Goal: Check status: Check status

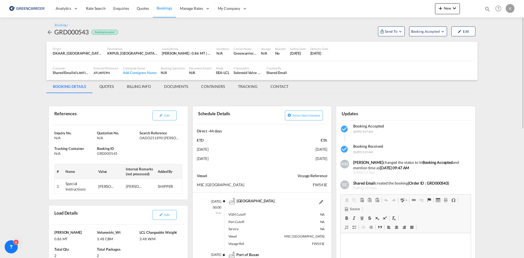
click at [50, 30] on md-icon "icon-arrow-left" at bounding box center [49, 32] width 7 height 7
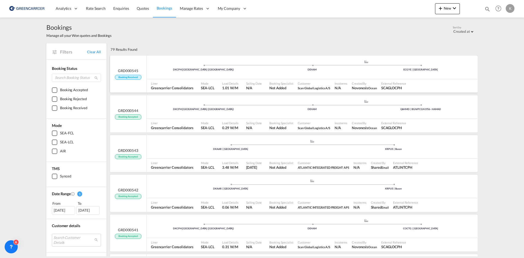
click at [182, 62] on div "DKCPH | [GEOGRAPHIC_DATA] (Kobenhavn) .a{fill:#aaa8ad;} .a{fill:#aaa8ad;} DEHAM…" at bounding box center [312, 68] width 331 height 16
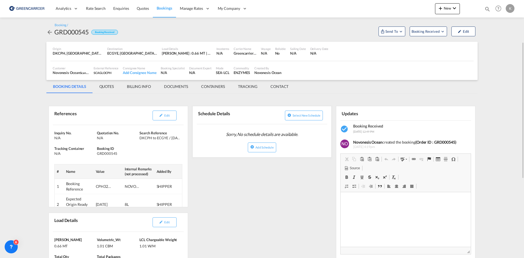
scroll to position [55, 0]
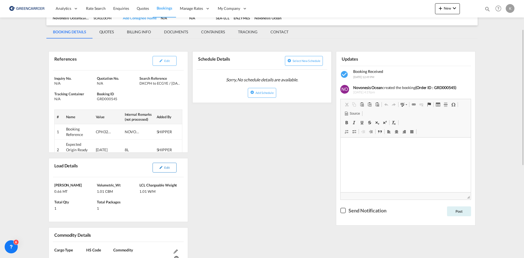
click at [168, 168] on span "Edit" at bounding box center [166, 168] width 5 height 4
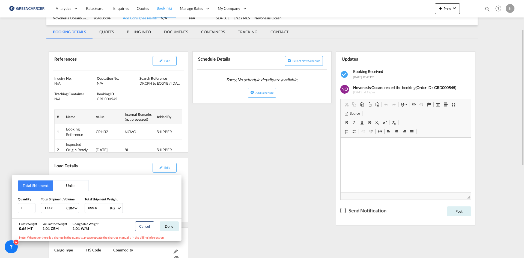
click at [261, 132] on div "Total Shipment Units Quantity 1 Total Shipment Volume 1.008 CBM CBM CFT Total S…" at bounding box center [262, 129] width 524 height 258
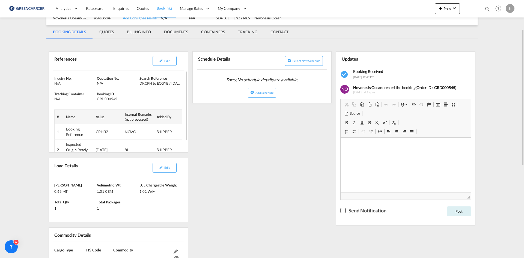
click at [108, 97] on div "GRD000545" at bounding box center [117, 98] width 41 height 5
copy div "GRD000545"
click at [150, 60] on div "Edit" at bounding box center [149, 61] width 64 height 14
click at [157, 60] on button "Edit" at bounding box center [165, 61] width 24 height 10
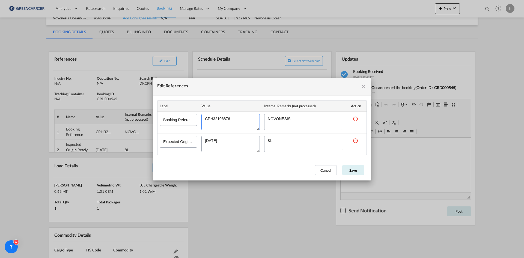
click at [219, 120] on textarea "Edit References" at bounding box center [230, 122] width 58 height 16
click at [335, 171] on button "Cancel" at bounding box center [326, 170] width 22 height 10
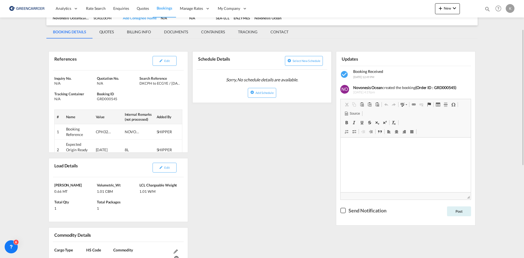
scroll to position [0, 0]
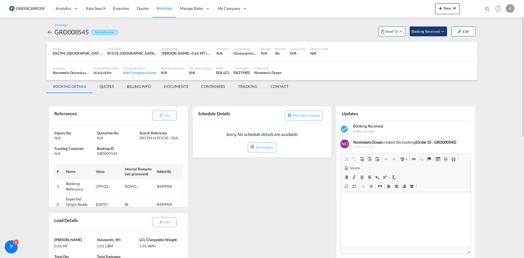
click at [424, 35] on button "Booking Received" at bounding box center [428, 31] width 37 height 10
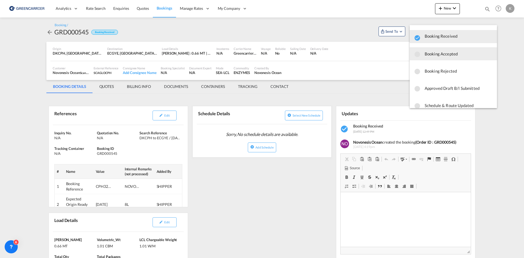
click at [426, 52] on span "Booking Accepted" at bounding box center [459, 54] width 68 height 10
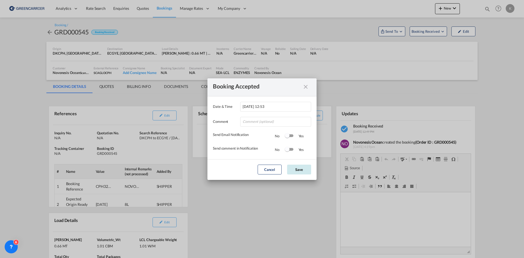
click at [306, 170] on button "Save" at bounding box center [299, 170] width 24 height 10
